Goal: Task Accomplishment & Management: Use online tool/utility

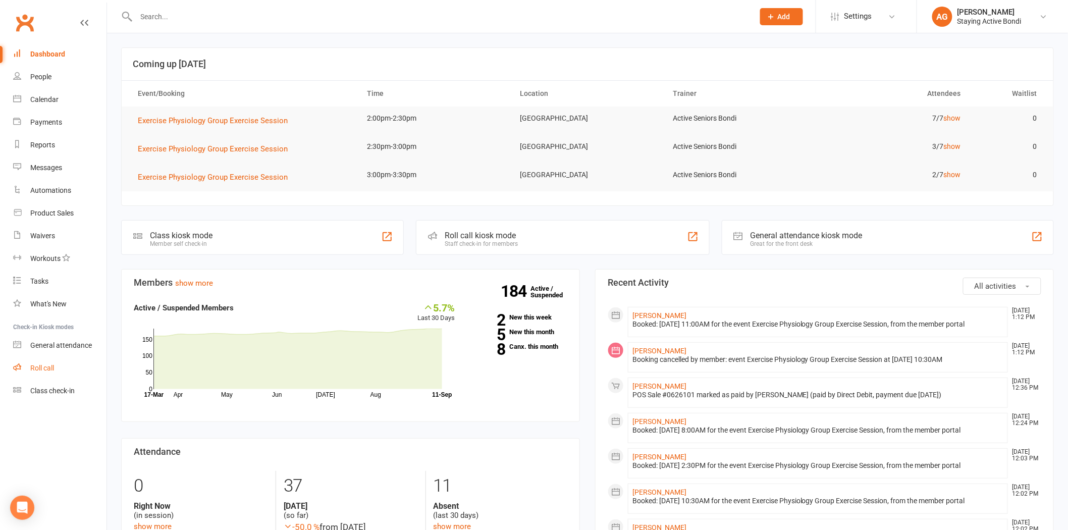
click at [67, 372] on link "Roll call" at bounding box center [59, 368] width 93 height 23
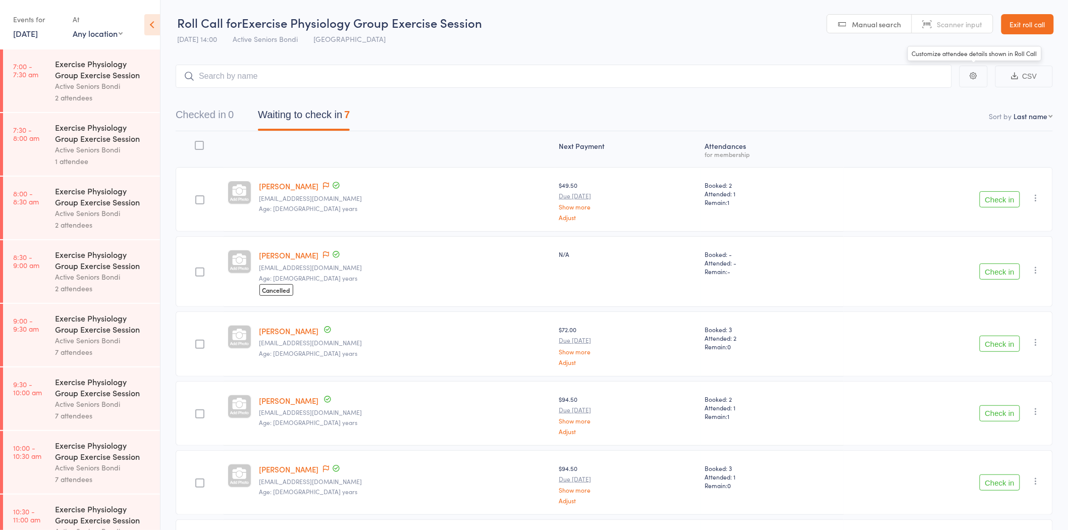
drag, startPoint x: 1039, startPoint y: 23, endPoint x: 1033, endPoint y: 22, distance: 5.6
click at [1038, 22] on link "Exit roll call" at bounding box center [1027, 24] width 52 height 20
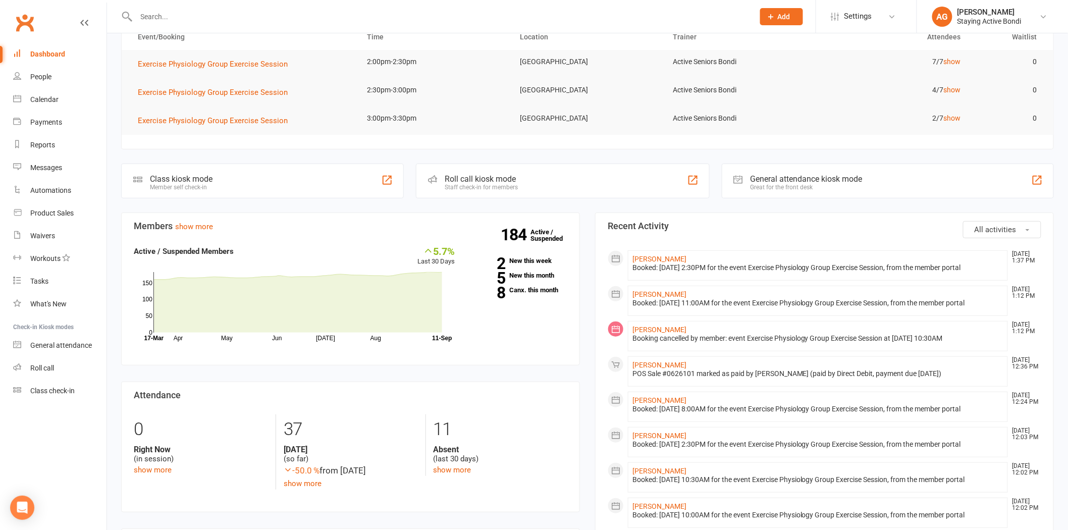
scroll to position [56, 0]
click at [196, 224] on link "show more" at bounding box center [194, 227] width 38 height 9
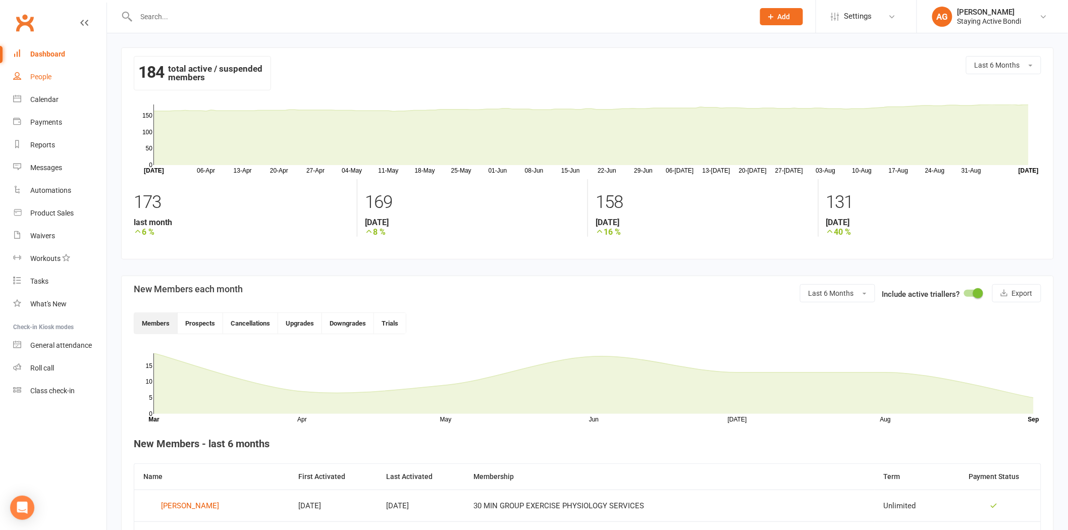
click at [87, 82] on link "People" at bounding box center [59, 77] width 93 height 23
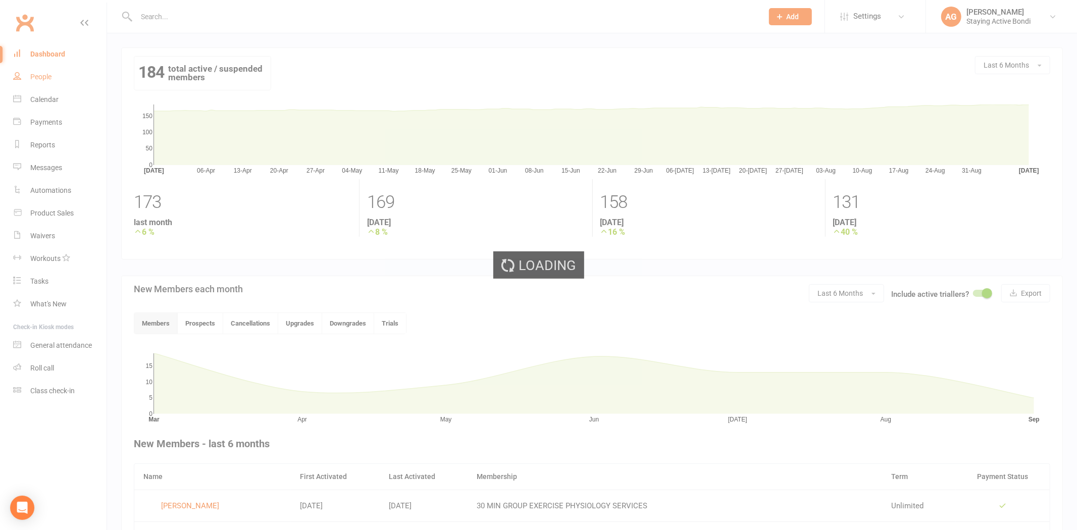
select select "100"
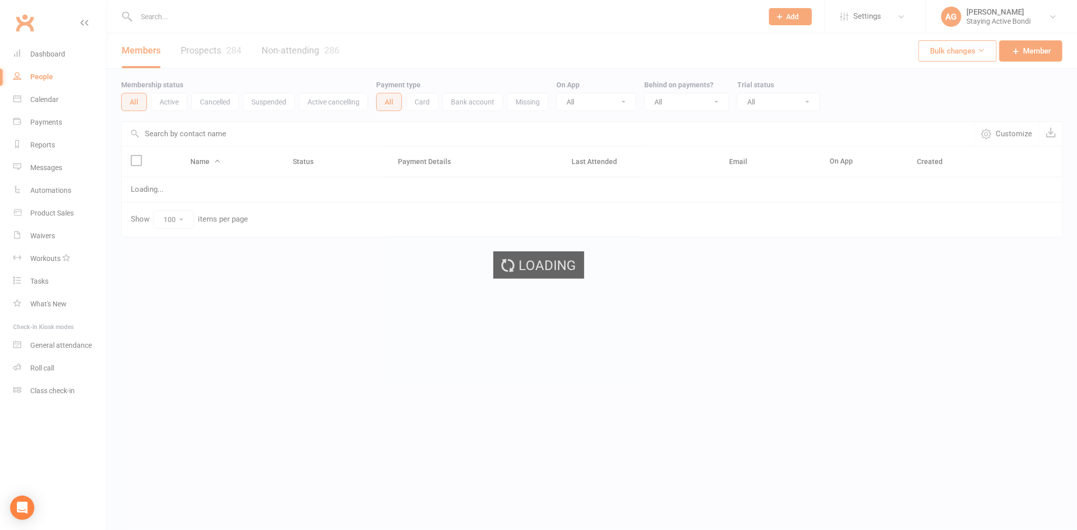
click at [173, 100] on button "Active" at bounding box center [169, 102] width 36 height 18
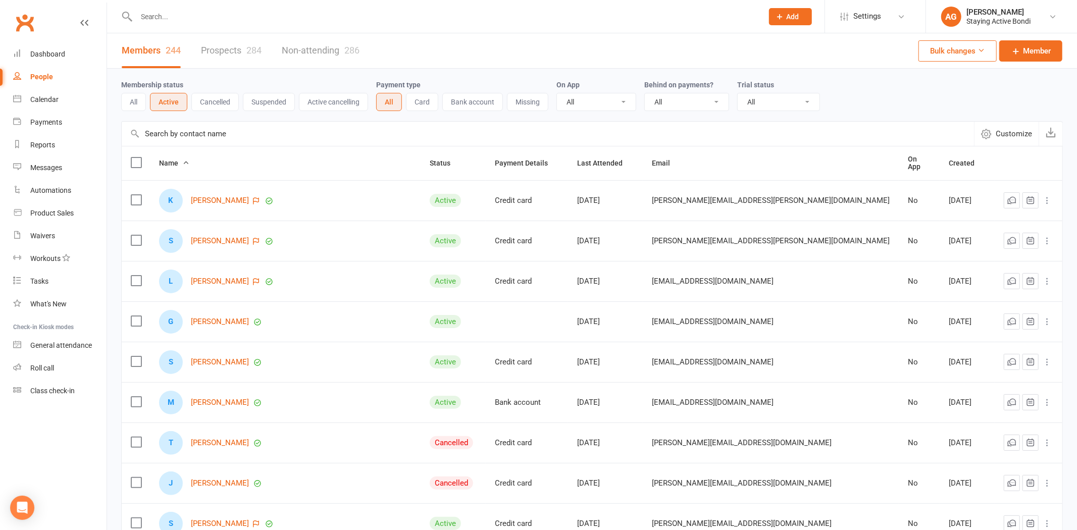
click at [172, 100] on button "Active" at bounding box center [168, 102] width 37 height 18
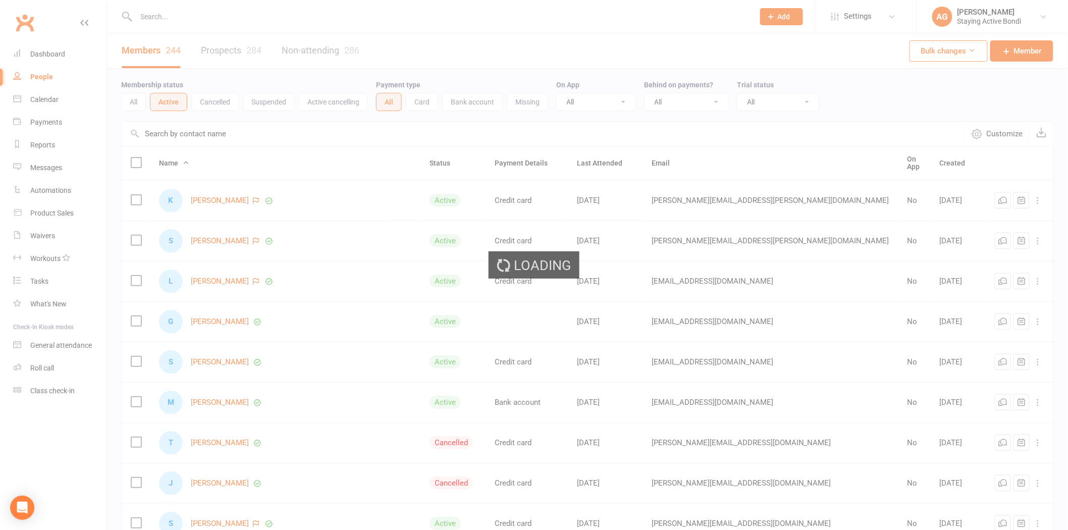
click at [170, 100] on div "Loading" at bounding box center [534, 265] width 1068 height 530
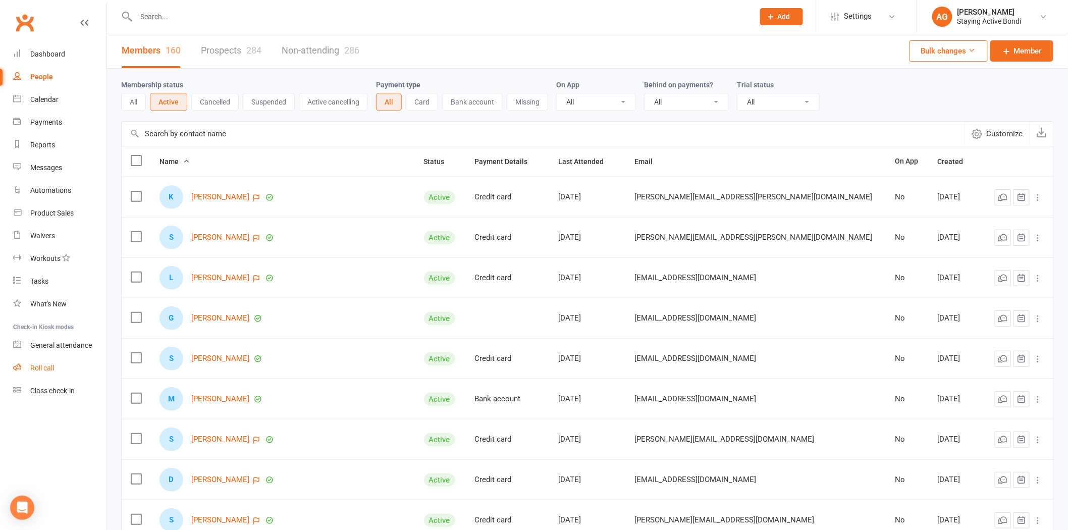
click at [51, 366] on div "Roll call" at bounding box center [42, 368] width 24 height 8
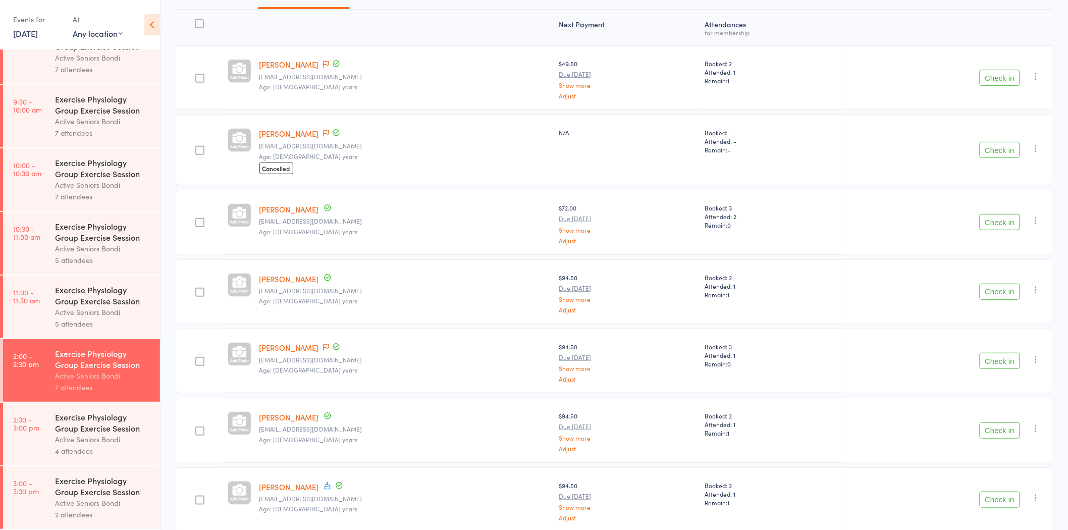
scroll to position [167, 0]
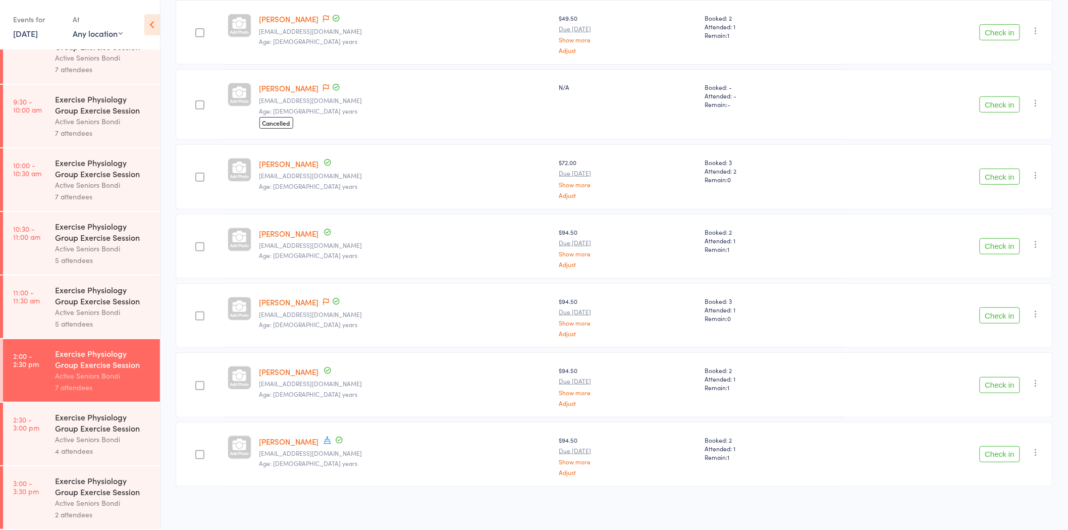
click at [57, 485] on div "Exercise Physiology Group Exercise Session" at bounding box center [103, 486] width 96 height 22
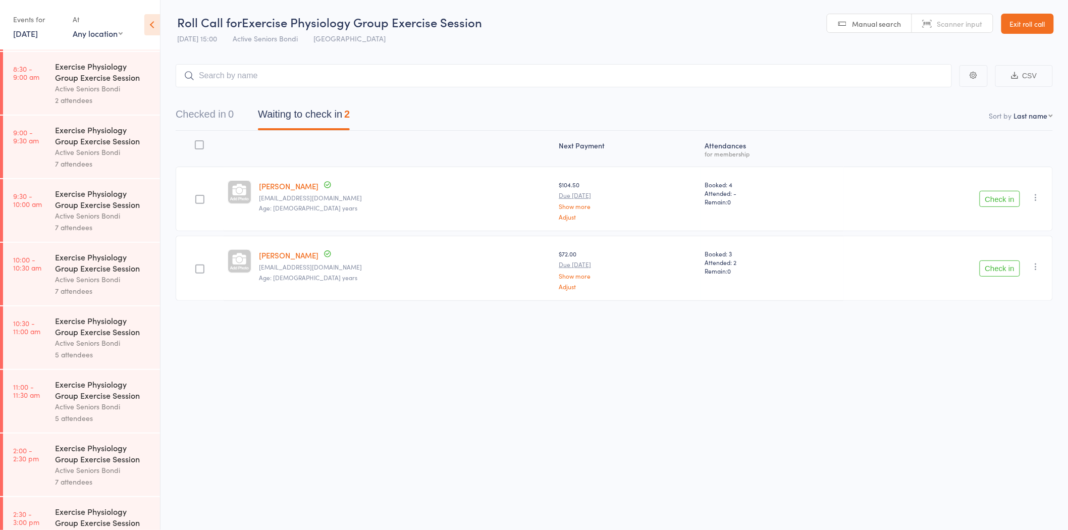
scroll to position [285, 0]
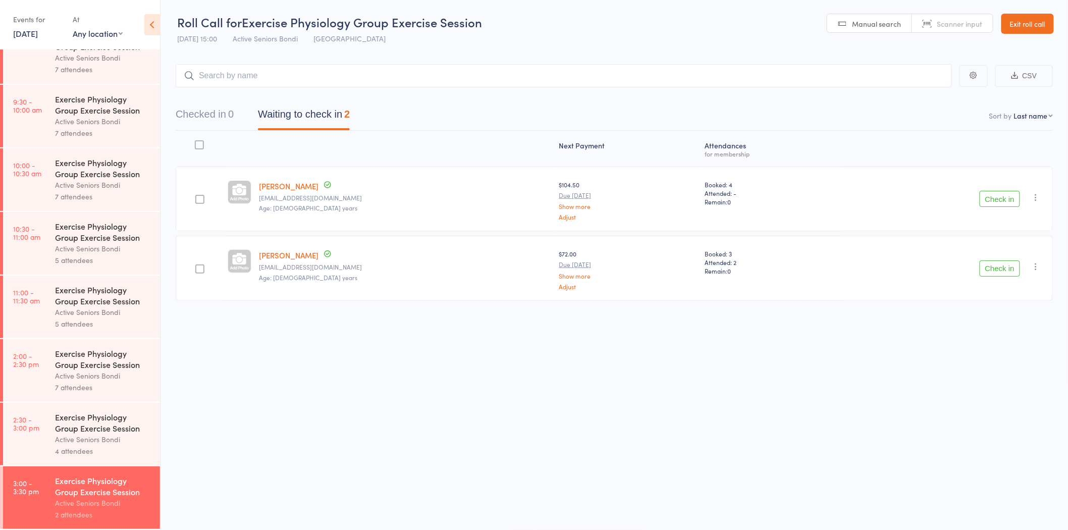
click at [97, 436] on div "Active Seniors Bondi" at bounding box center [103, 440] width 96 height 12
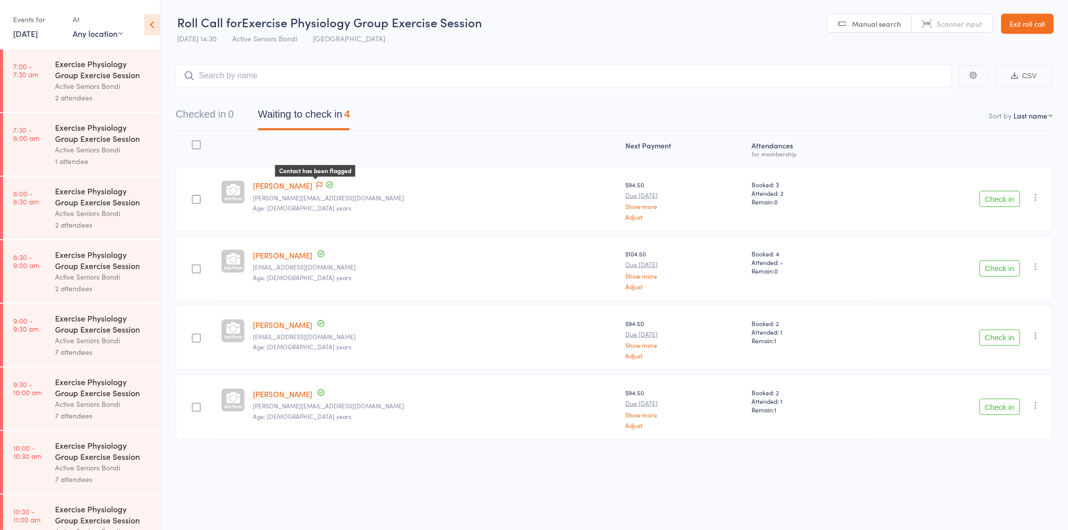
click at [322, 181] on span at bounding box center [319, 186] width 6 height 10
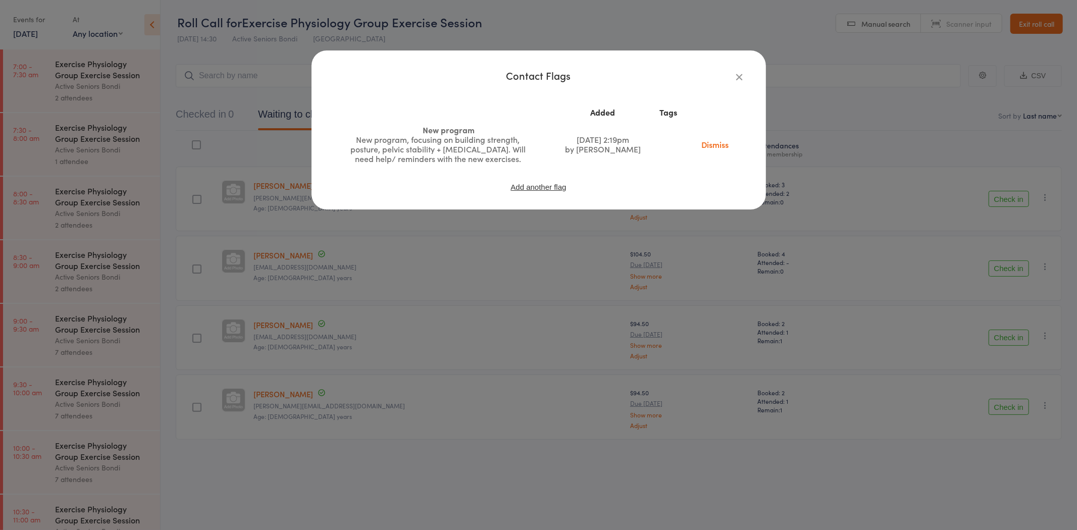
click at [287, 184] on div "Contact Flags Added Tags New program New program, focusing on building strength…" at bounding box center [538, 265] width 1077 height 530
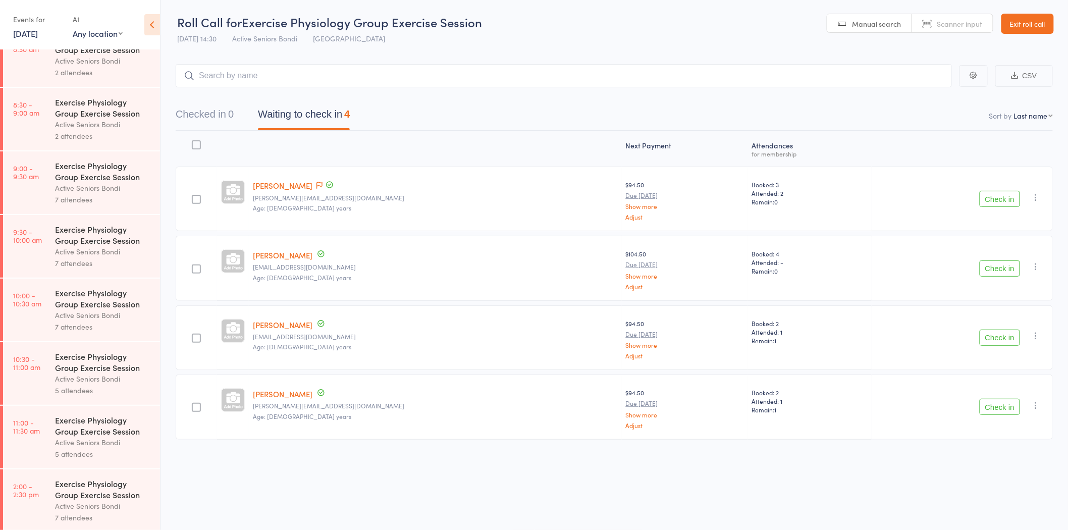
scroll to position [285, 0]
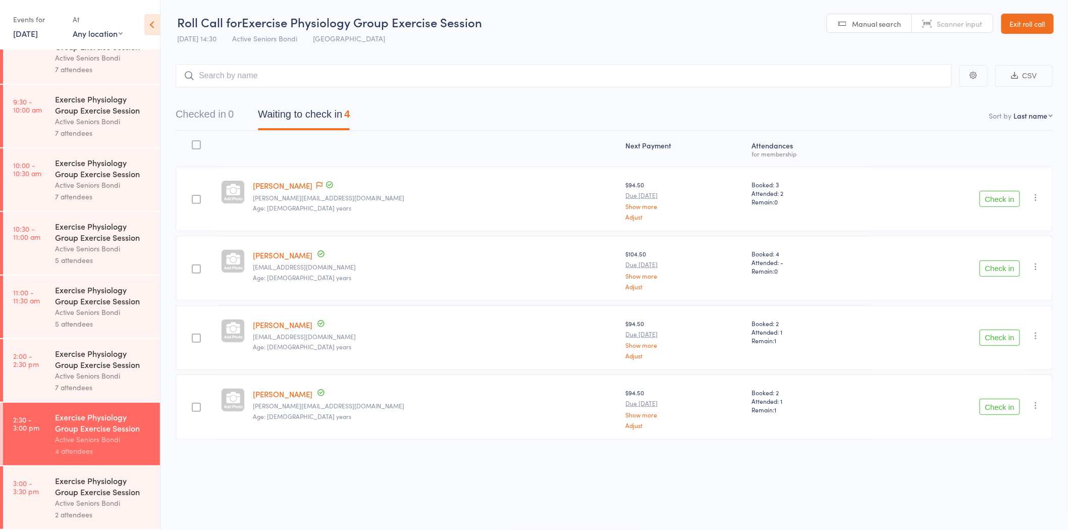
click at [1015, 19] on link "Exit roll call" at bounding box center [1027, 24] width 52 height 20
